Goal: Information Seeking & Learning: Learn about a topic

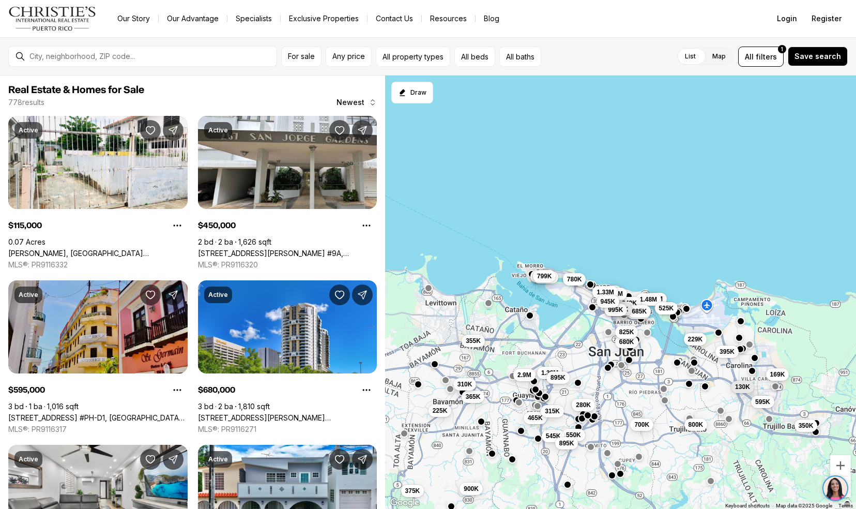
click at [27, 413] on link "[STREET_ADDRESS] #PH-D1, [GEOGRAPHIC_DATA][PERSON_NAME], 00901" at bounding box center [97, 417] width 179 height 9
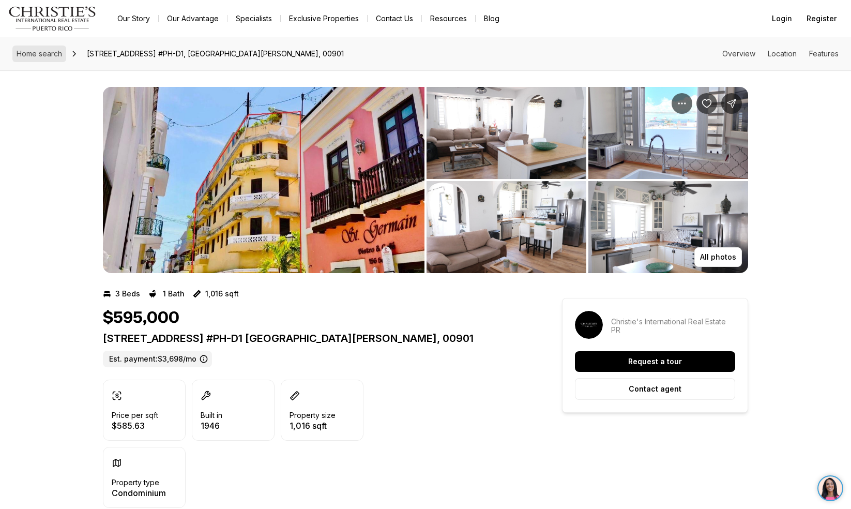
click at [25, 51] on span "Home search" at bounding box center [39, 53] width 45 height 9
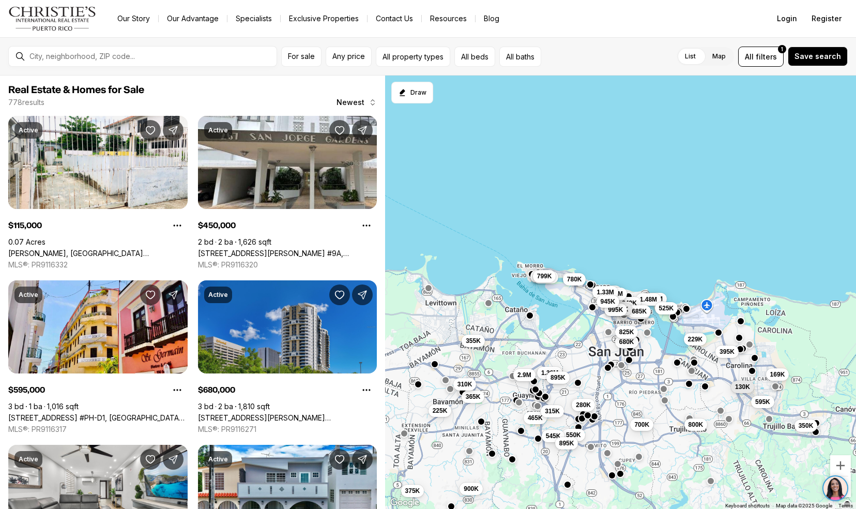
click at [225, 413] on link "[STREET_ADDRESS][PERSON_NAME][PERSON_NAME]" at bounding box center [287, 417] width 179 height 9
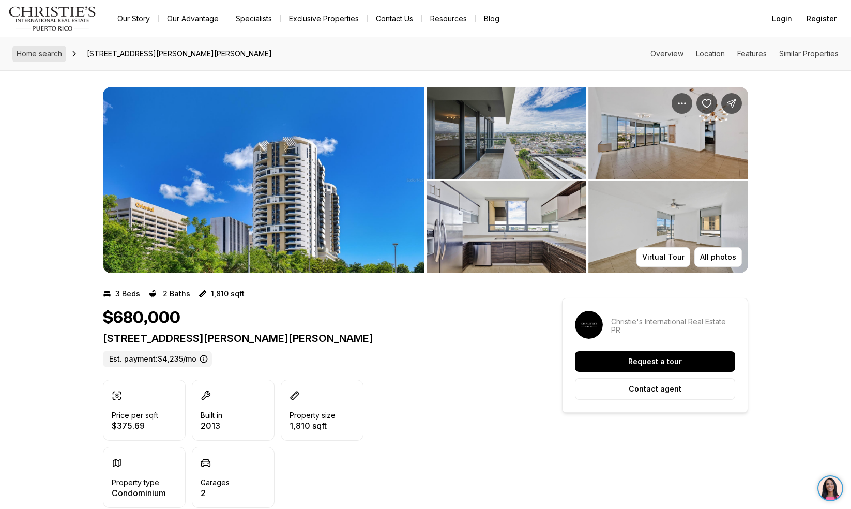
click at [47, 49] on link "Home search" at bounding box center [39, 53] width 54 height 17
